Goal: Task Accomplishment & Management: Manage account settings

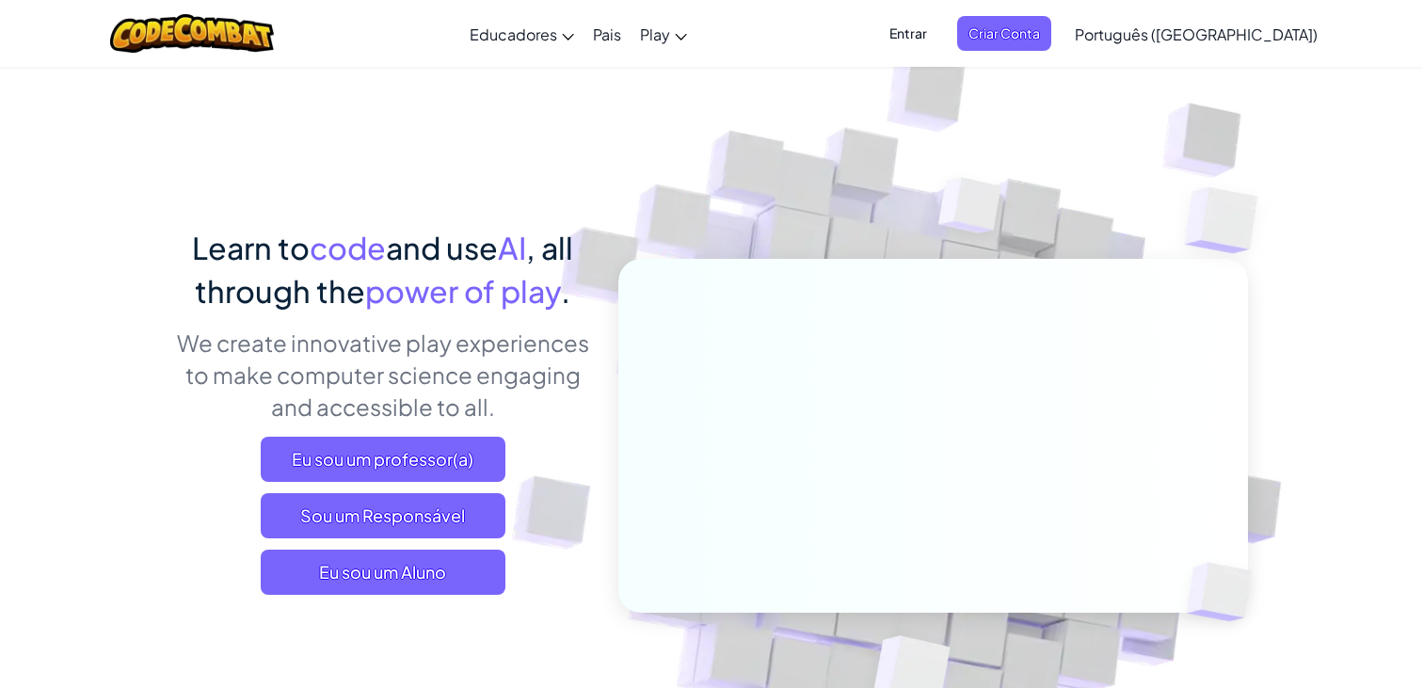
click at [995, 51] on div "Entrar Criar Conta Português ([GEOGRAPHIC_DATA]) English ([GEOGRAPHIC_DATA]) En…" at bounding box center [1098, 33] width 458 height 51
click at [938, 40] on span "Entrar" at bounding box center [908, 33] width 60 height 35
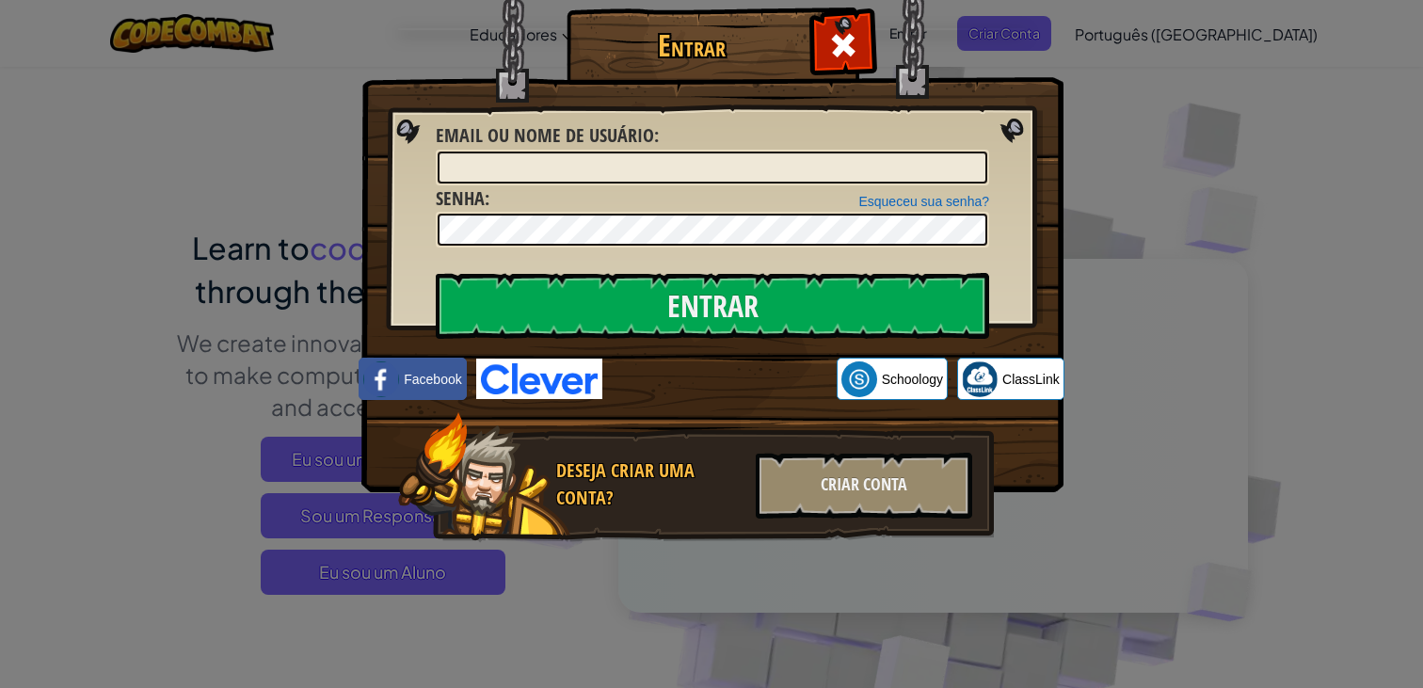
click at [1316, 299] on div "Entrar Erro desconhecido. Email ou nome de usuário : Esqueceu sua senha? Senha …" at bounding box center [711, 344] width 1423 height 688
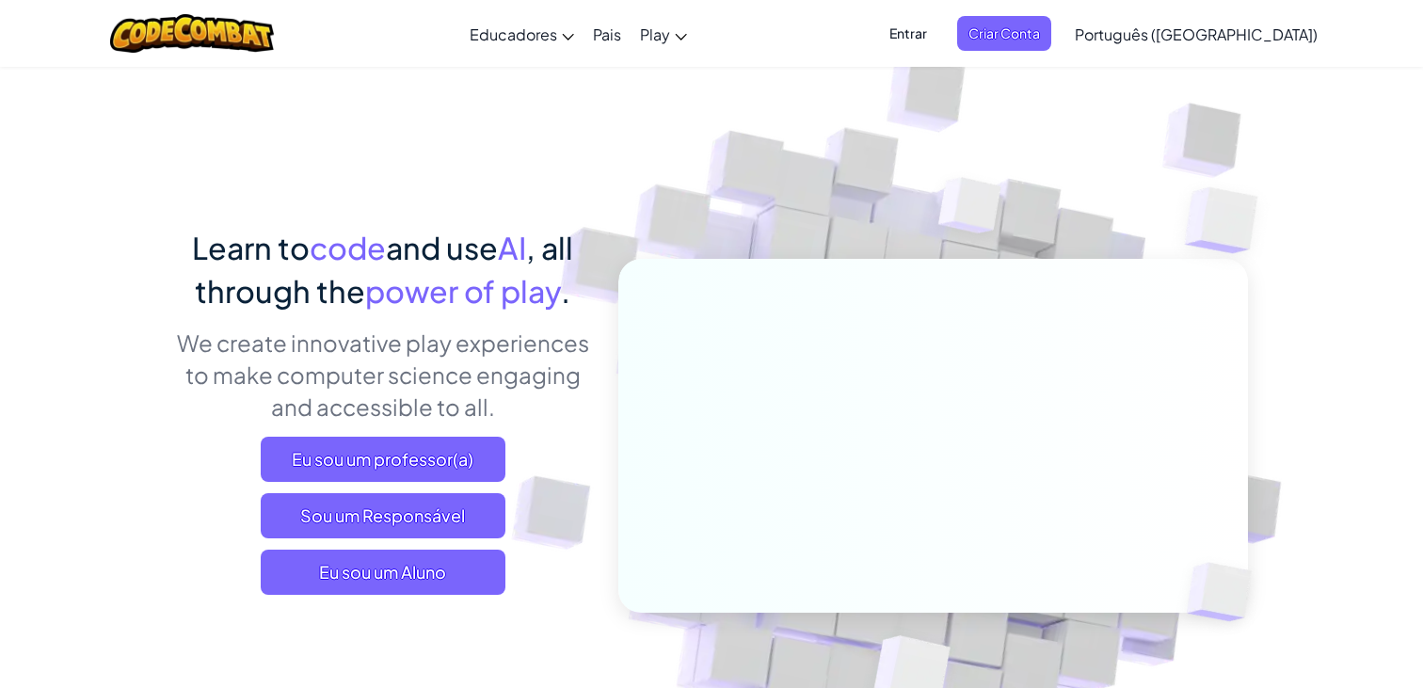
click at [938, 37] on span "Entrar" at bounding box center [908, 33] width 60 height 35
